Goal: Communication & Community: Answer question/provide support

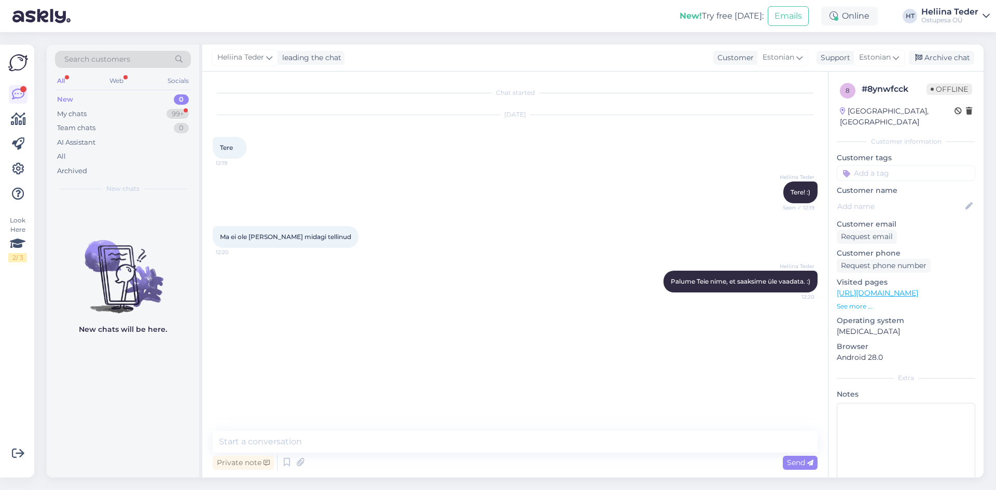
click at [108, 105] on div "New 0" at bounding box center [123, 99] width 136 height 15
click at [103, 119] on div "My chats 99+" at bounding box center [123, 114] width 136 height 15
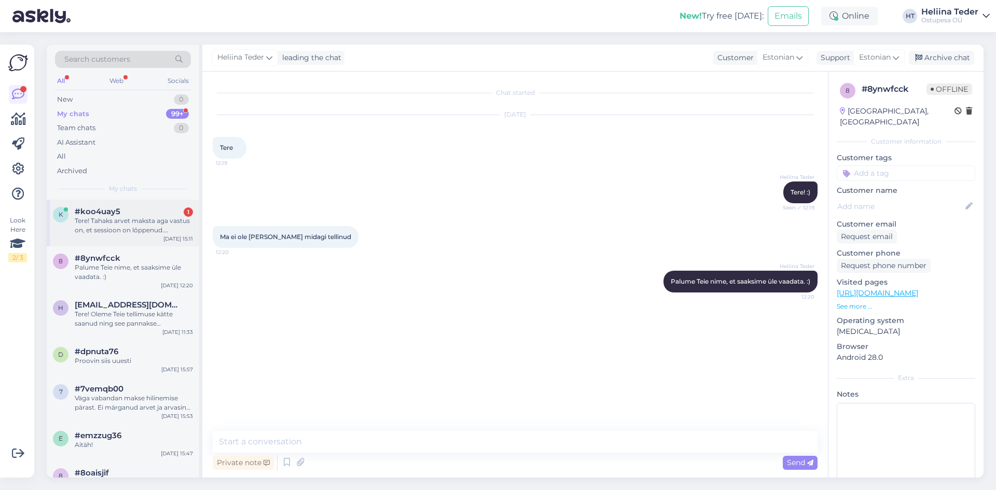
click at [111, 219] on div "Tere! Tahaks arvet maksta aga vastus on, et sessioon on lõppenud. [PERSON_NAME]…" at bounding box center [134, 225] width 118 height 19
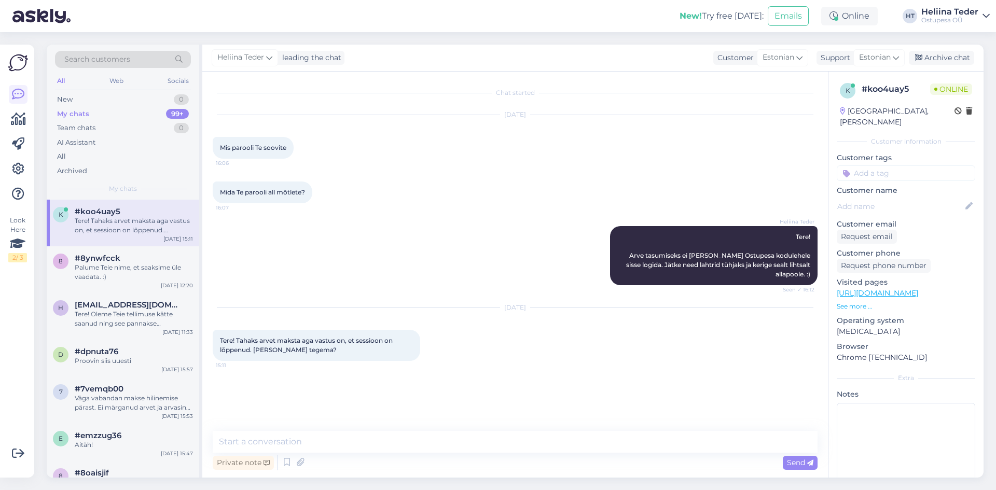
click at [328, 453] on div "Private note Send" at bounding box center [515, 463] width 605 height 20
click at [331, 431] on textarea at bounding box center [515, 442] width 605 height 22
type textarea "Tere! Palume [PERSON_NAME] nime, et saaksime makselingi siia uuesti saata. :)"
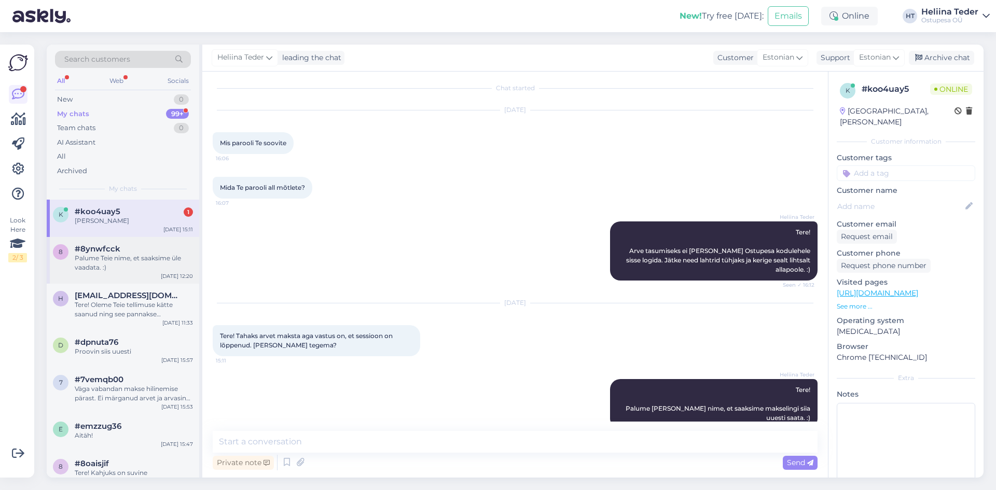
scroll to position [49, 0]
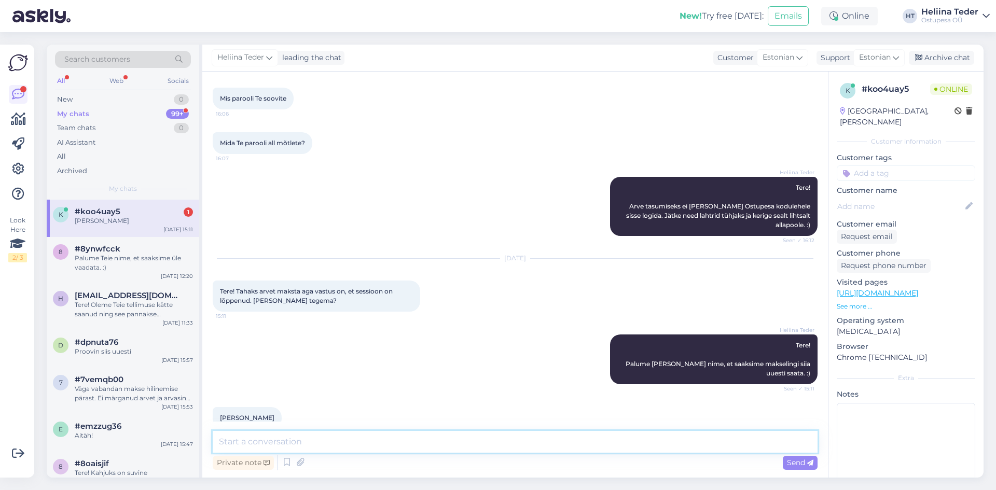
click at [273, 447] on textarea at bounding box center [515, 442] width 605 height 22
paste textarea "[URL][DOMAIN_NAME]"
type textarea "[PERSON_NAME] on siin lingil: [URL][DOMAIN_NAME]"
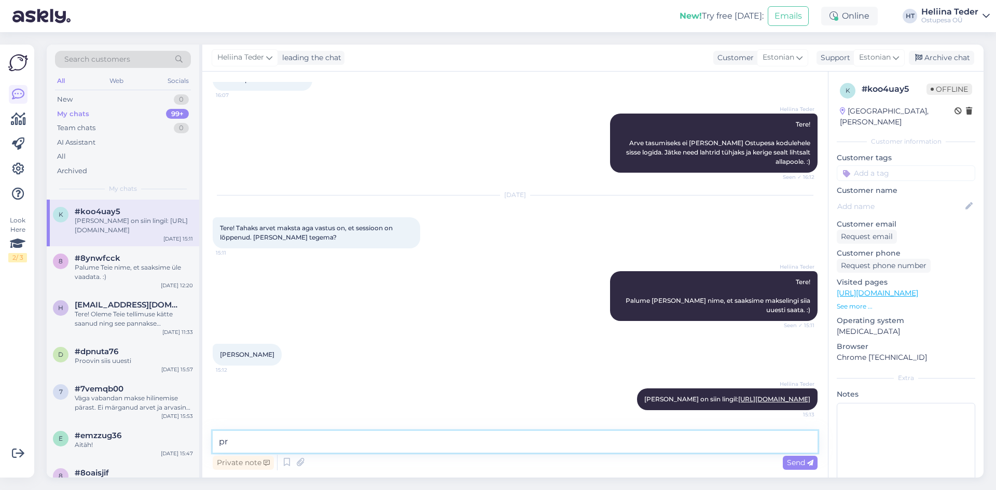
type textarea "p"
type textarea "Proovige selle kaudu uuesti. :)"
